Goal: Contribute content: Contribute content

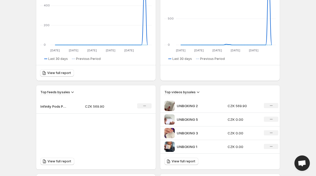
scroll to position [70, 0]
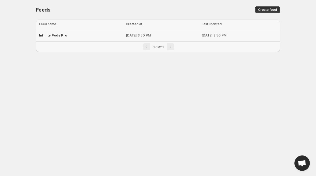
click at [79, 37] on div "Infinity Pods Pro" at bounding box center [81, 35] width 84 height 9
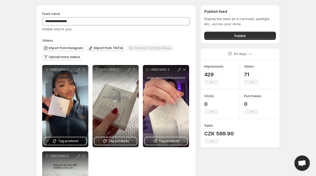
scroll to position [26, 0]
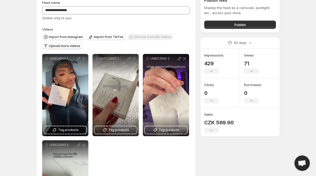
click at [69, 48] on span "Upload more videos" at bounding box center [64, 46] width 31 height 4
click at [88, 78] on div "UNBOXING 1" at bounding box center [65, 95] width 46 height 82
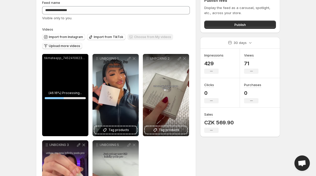
click at [71, 47] on span "Upload more videos" at bounding box center [64, 46] width 31 height 4
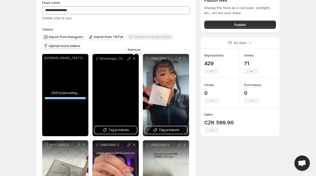
click at [135, 58] on icon at bounding box center [134, 58] width 3 height 3
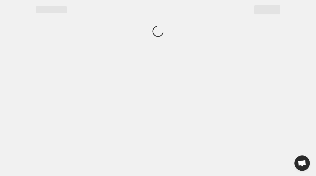
scroll to position [0, 0]
